Goal: Task Accomplishment & Management: Complete application form

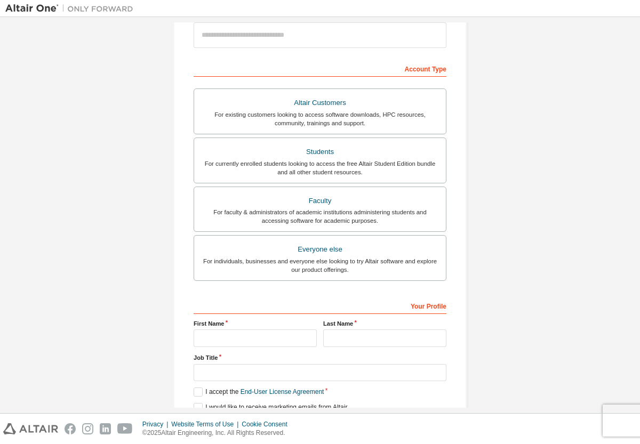
scroll to position [179, 0]
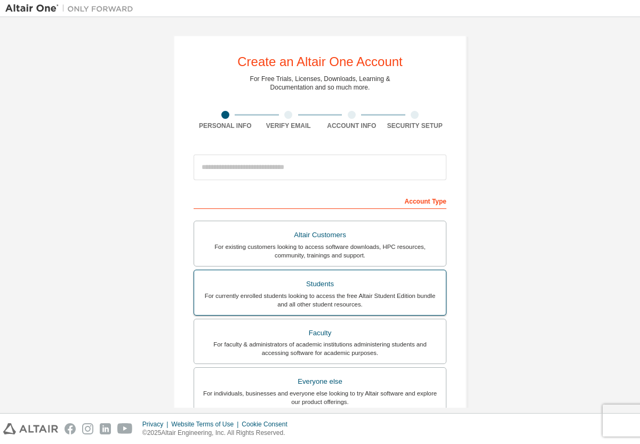
click at [312, 279] on div "Students" at bounding box center [319, 284] width 239 height 15
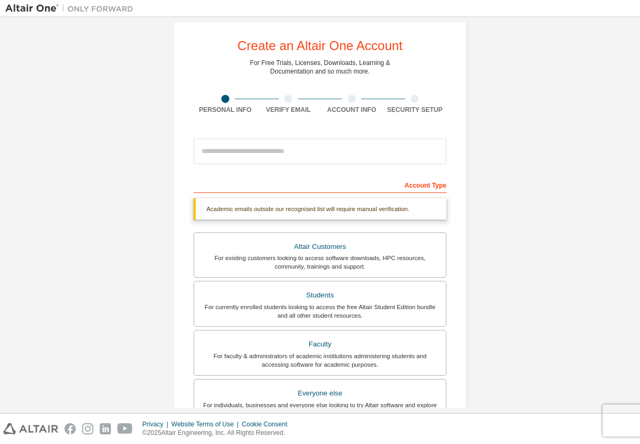
scroll to position [18, 0]
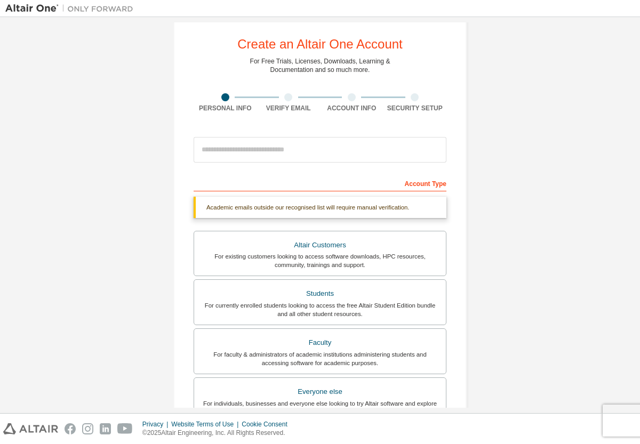
click at [317, 135] on div at bounding box center [319, 150] width 253 height 36
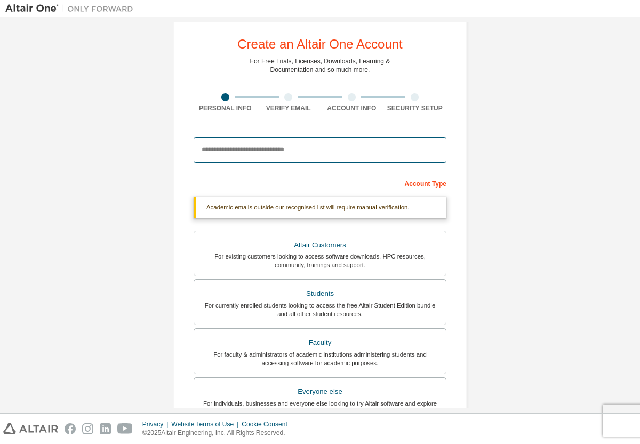
click at [317, 147] on input "email" at bounding box center [319, 150] width 253 height 26
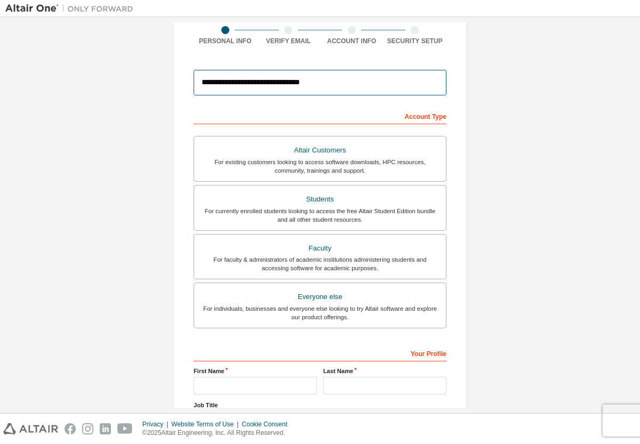
scroll to position [149, 0]
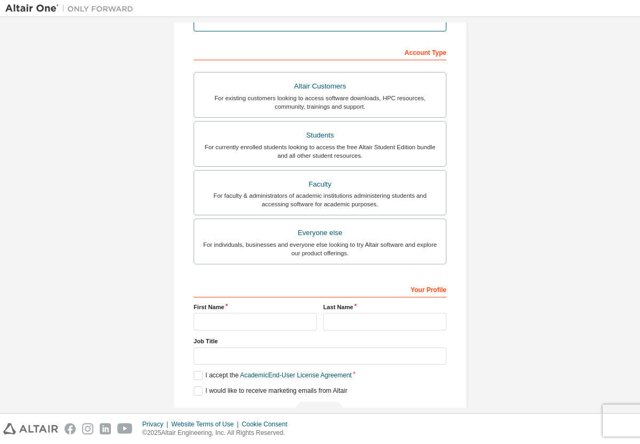
type input "**********"
click at [282, 319] on input "text" at bounding box center [254, 322] width 123 height 18
type input "**********"
click at [347, 321] on input "text" at bounding box center [384, 322] width 123 height 18
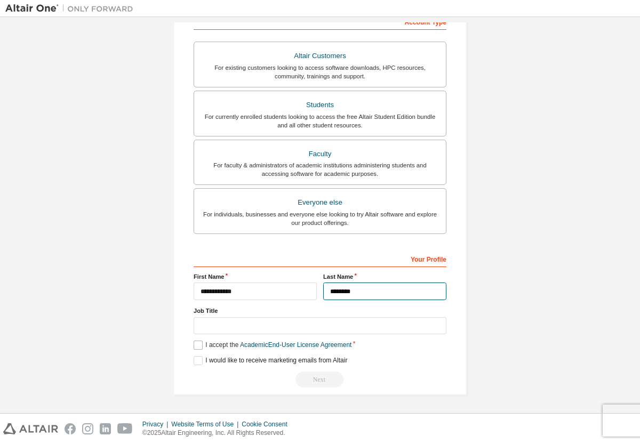
type input "********"
click at [200, 346] on label "I accept the Academic End-User License Agreement" at bounding box center [272, 345] width 158 height 9
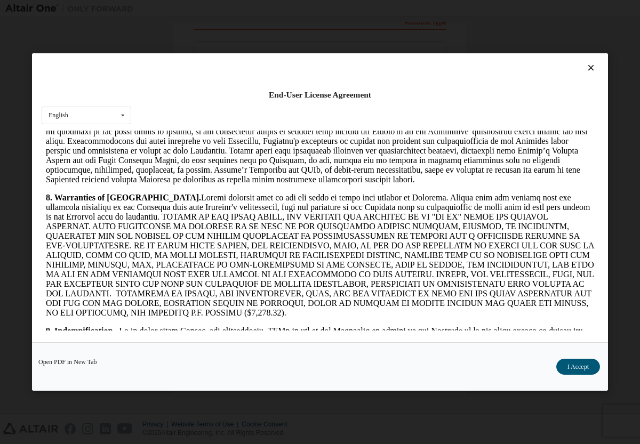
scroll to position [1526, 0]
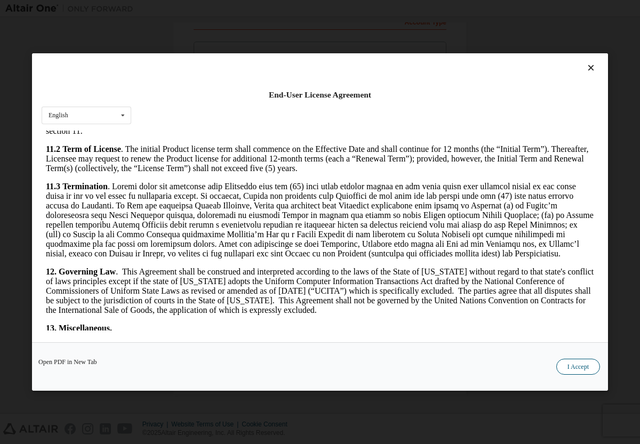
click at [590, 366] on button "I Accept" at bounding box center [578, 367] width 44 height 16
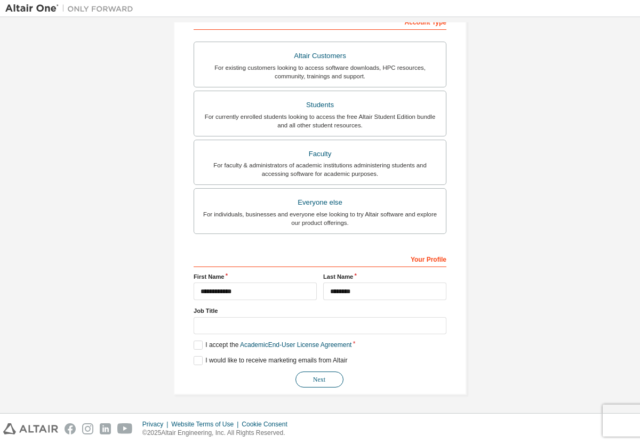
click at [321, 379] on button "Next" at bounding box center [319, 380] width 48 height 16
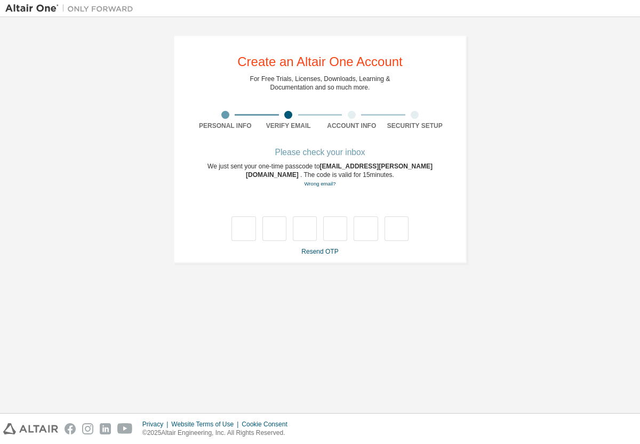
scroll to position [0, 0]
type input "*"
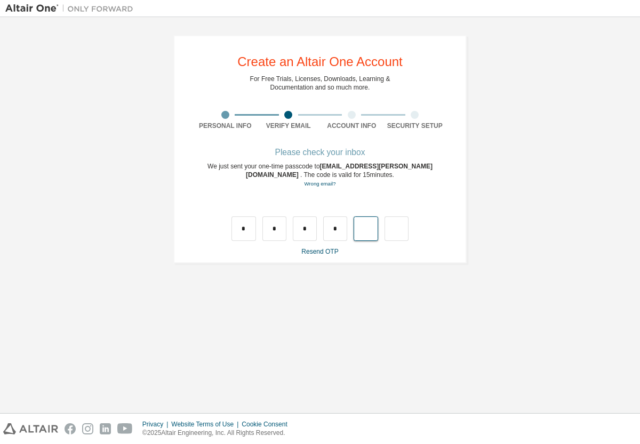
type input "*"
